Goal: Navigation & Orientation: Find specific page/section

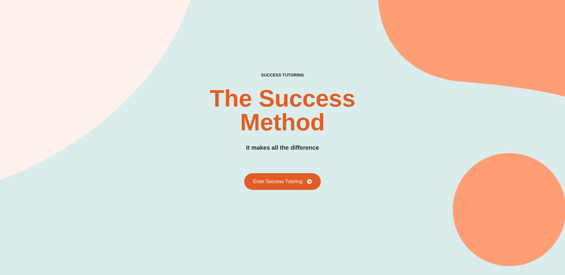
scroll to position [60, 0]
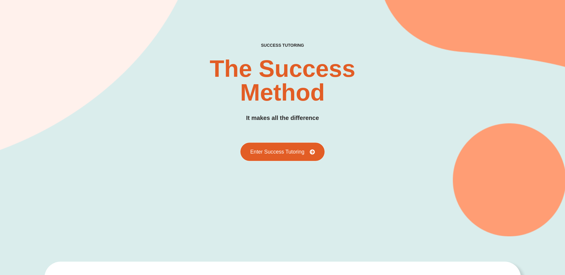
click at [301, 151] on span "Enter Success Tutoring" at bounding box center [277, 151] width 54 height 5
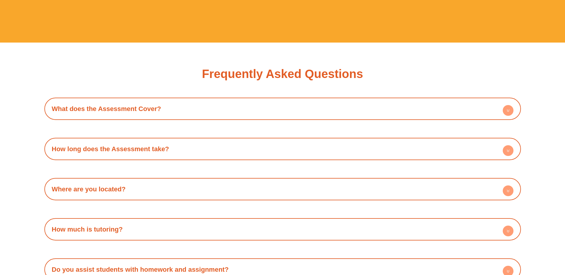
scroll to position [1967, 0]
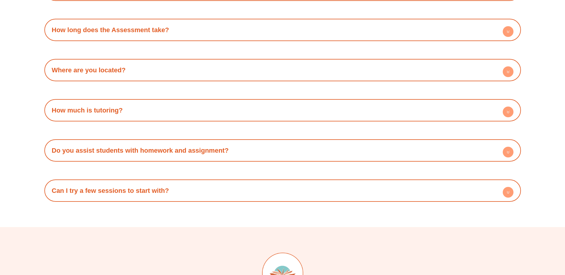
click at [151, 111] on div "How much is tutoring?" at bounding box center [282, 110] width 471 height 16
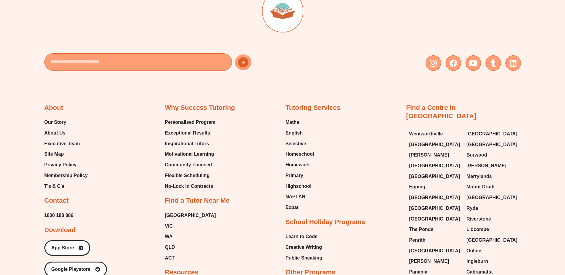
scroll to position [2295, 0]
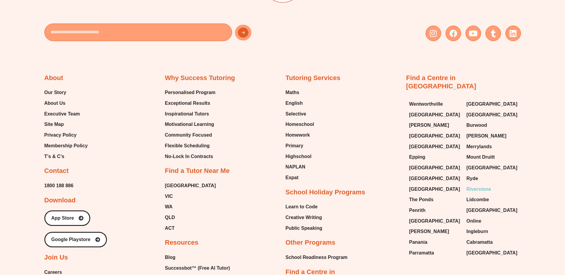
click at [473, 185] on span "Riverstone" at bounding box center [479, 189] width 25 height 9
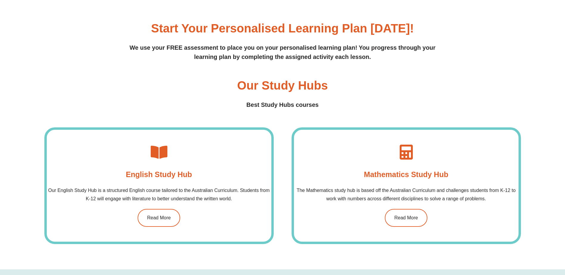
scroll to position [447, 0]
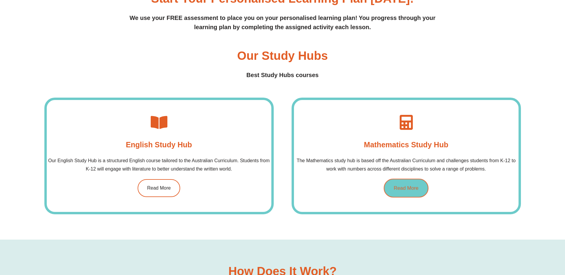
click at [411, 191] on link "Read More" at bounding box center [406, 188] width 45 height 19
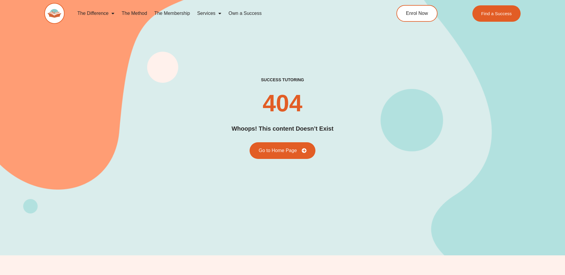
click at [180, 10] on link "The Membership" at bounding box center [172, 14] width 43 height 14
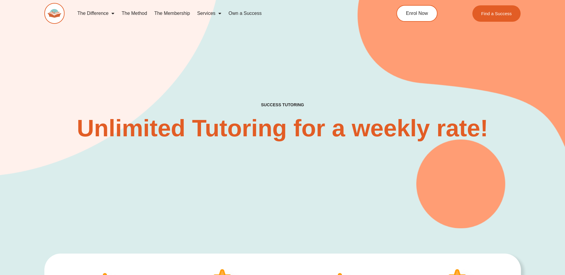
click at [218, 15] on span "Menu" at bounding box center [218, 13] width 6 height 11
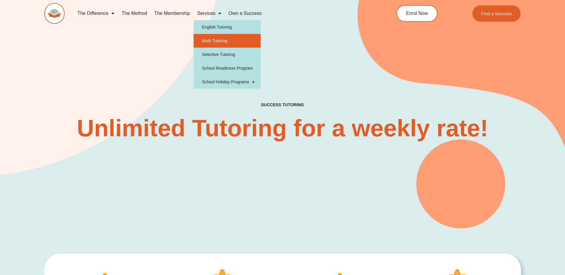
click at [216, 40] on link "Math Tutoring" at bounding box center [227, 41] width 67 height 14
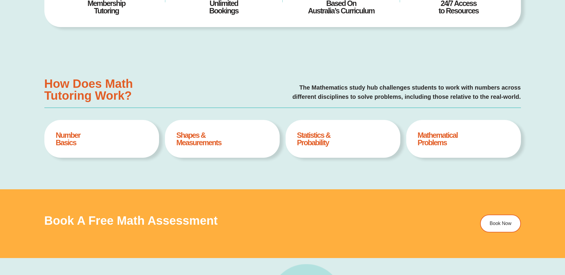
type input "*"
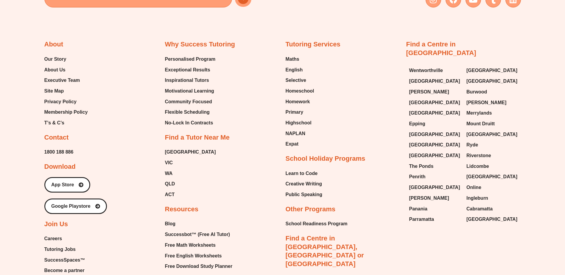
scroll to position [2146, 0]
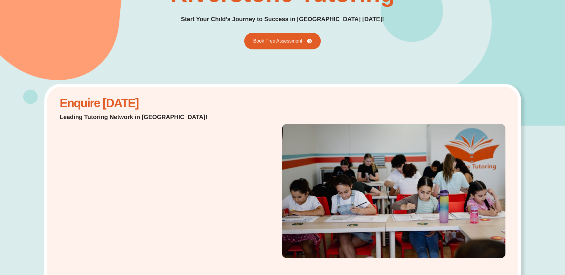
scroll to position [149, 0]
